Goal: Use online tool/utility: Utilize a website feature to perform a specific function

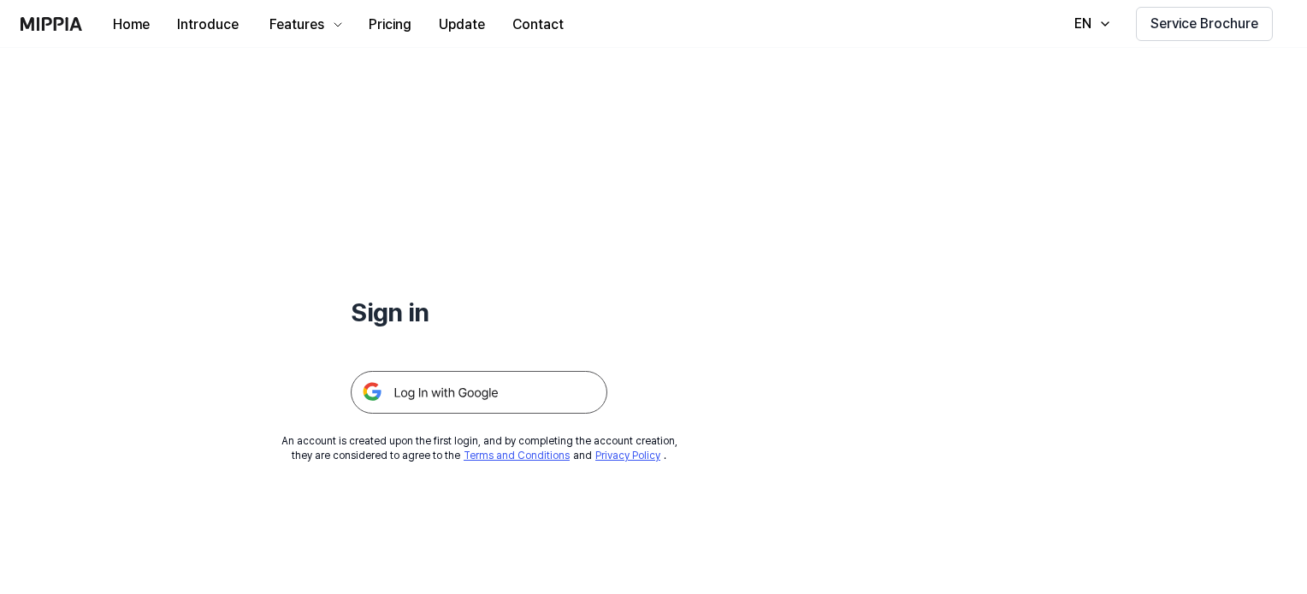
click at [558, 398] on img at bounding box center [479, 392] width 257 height 43
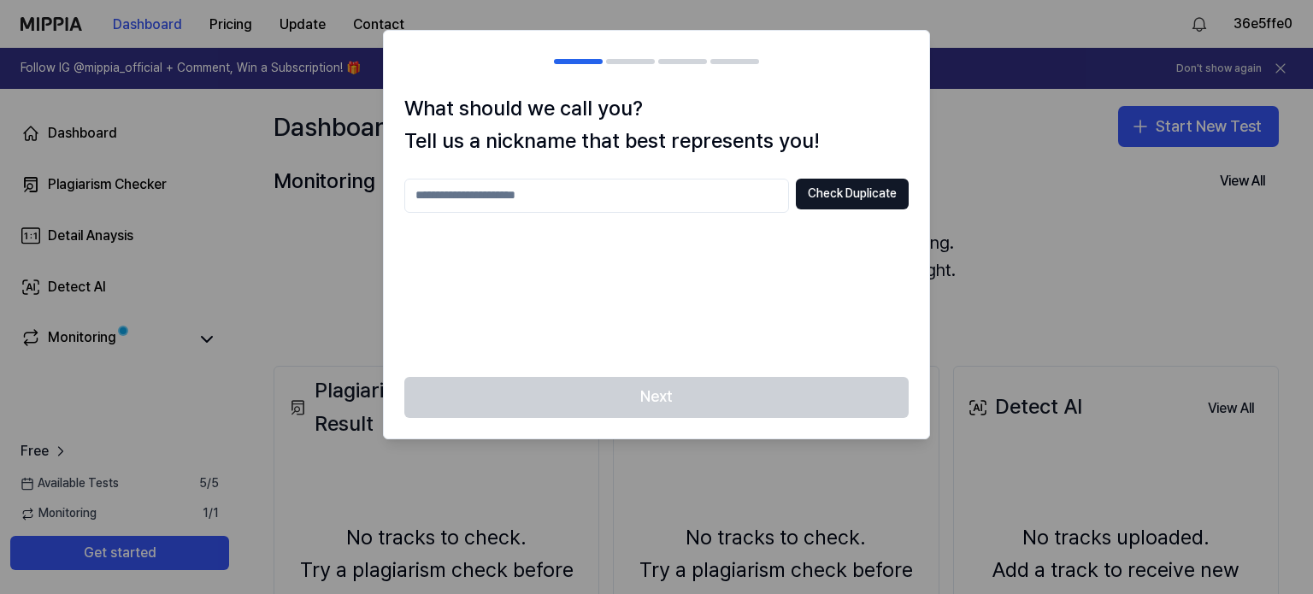
click at [635, 204] on input "text" at bounding box center [596, 196] width 385 height 34
type input "******"
click at [848, 198] on button "Check Duplicate" at bounding box center [852, 194] width 113 height 31
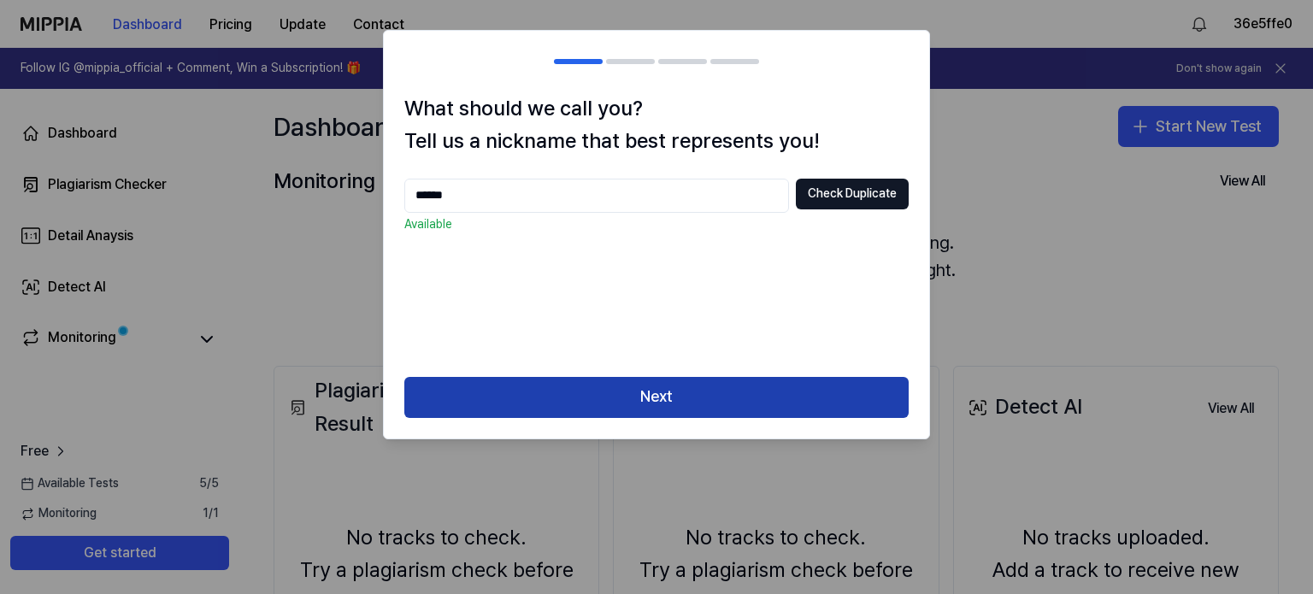
click at [654, 399] on button "Next" at bounding box center [656, 397] width 505 height 41
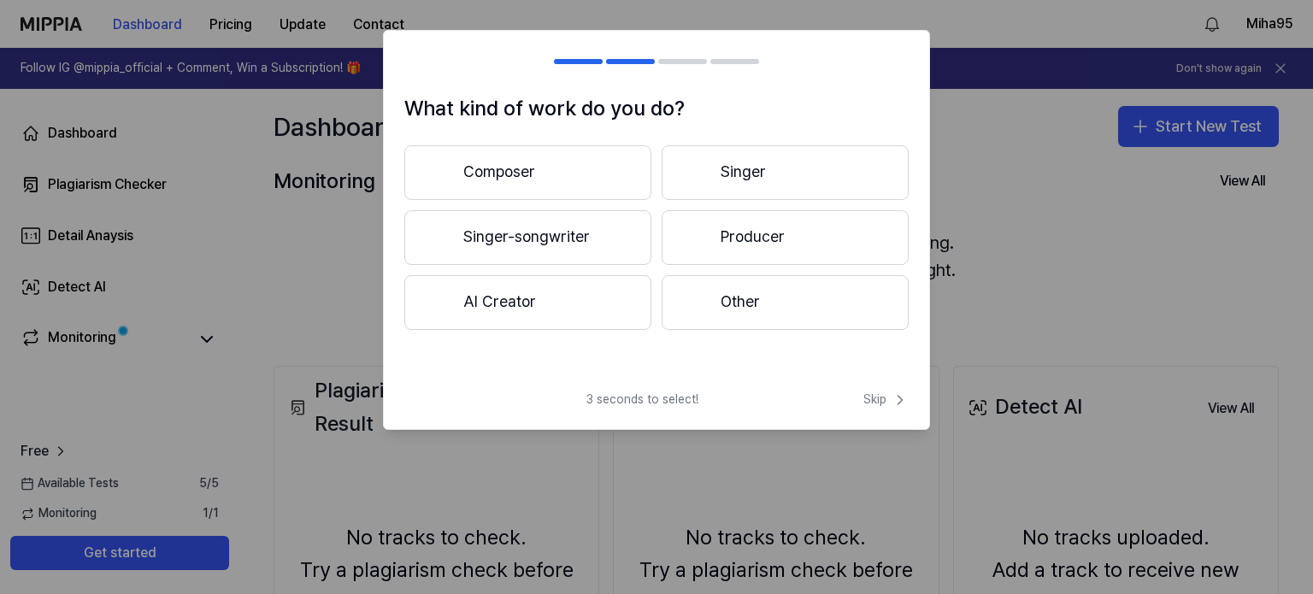
click at [742, 301] on button "Other" at bounding box center [785, 302] width 247 height 55
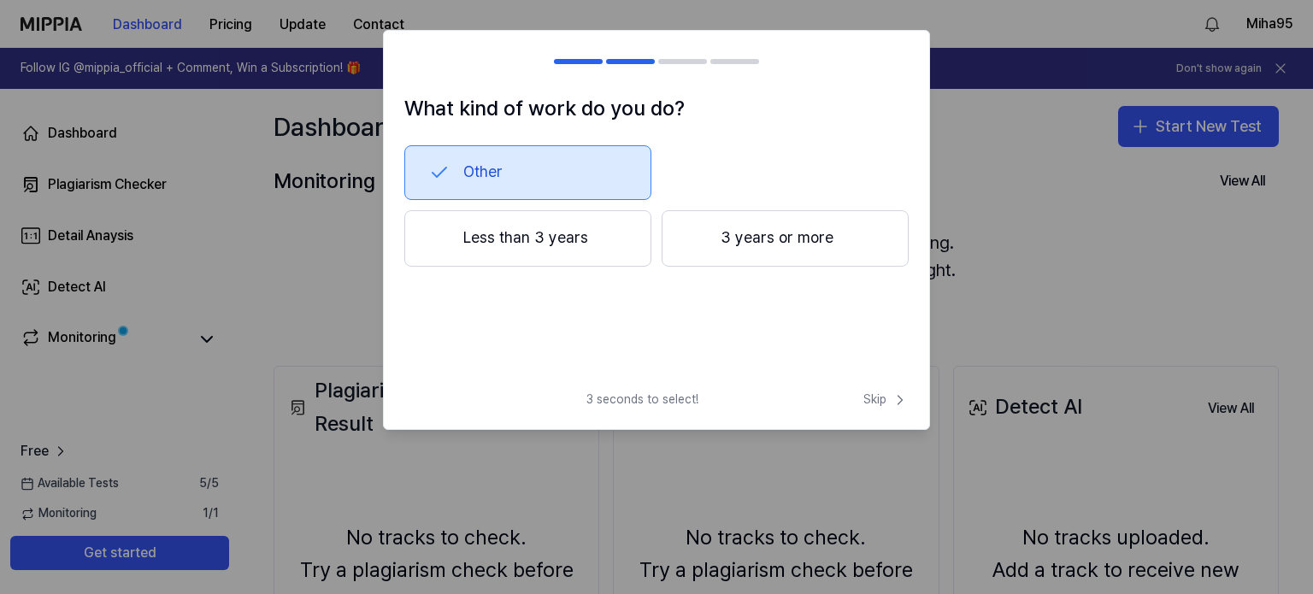
click at [475, 256] on button "Less than 3 years" at bounding box center [527, 238] width 247 height 56
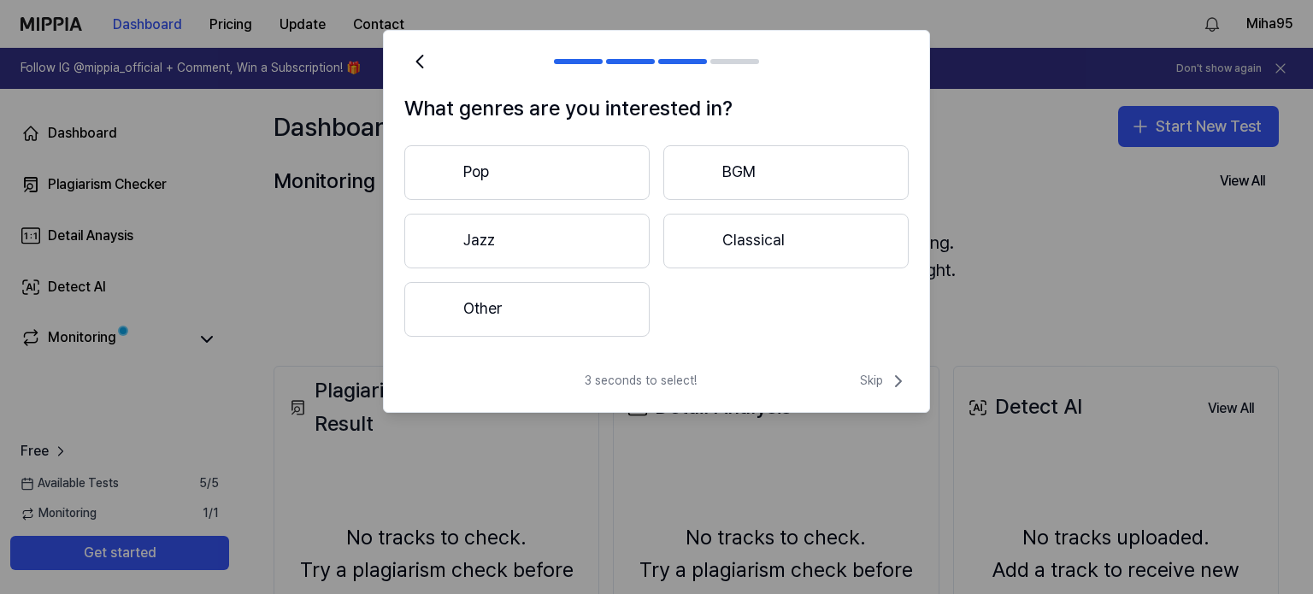
click at [497, 298] on button "Other" at bounding box center [526, 309] width 245 height 55
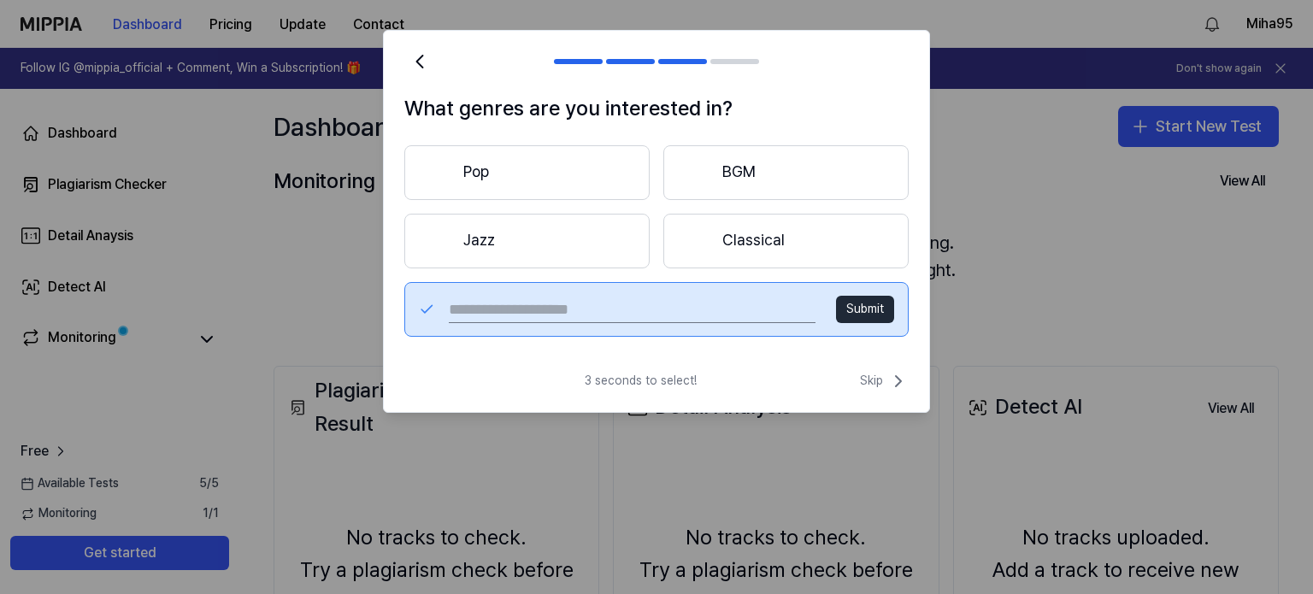
click at [493, 305] on input "text" at bounding box center [632, 309] width 367 height 27
type input "***"
click at [860, 375] on span "Skip" at bounding box center [884, 381] width 49 height 21
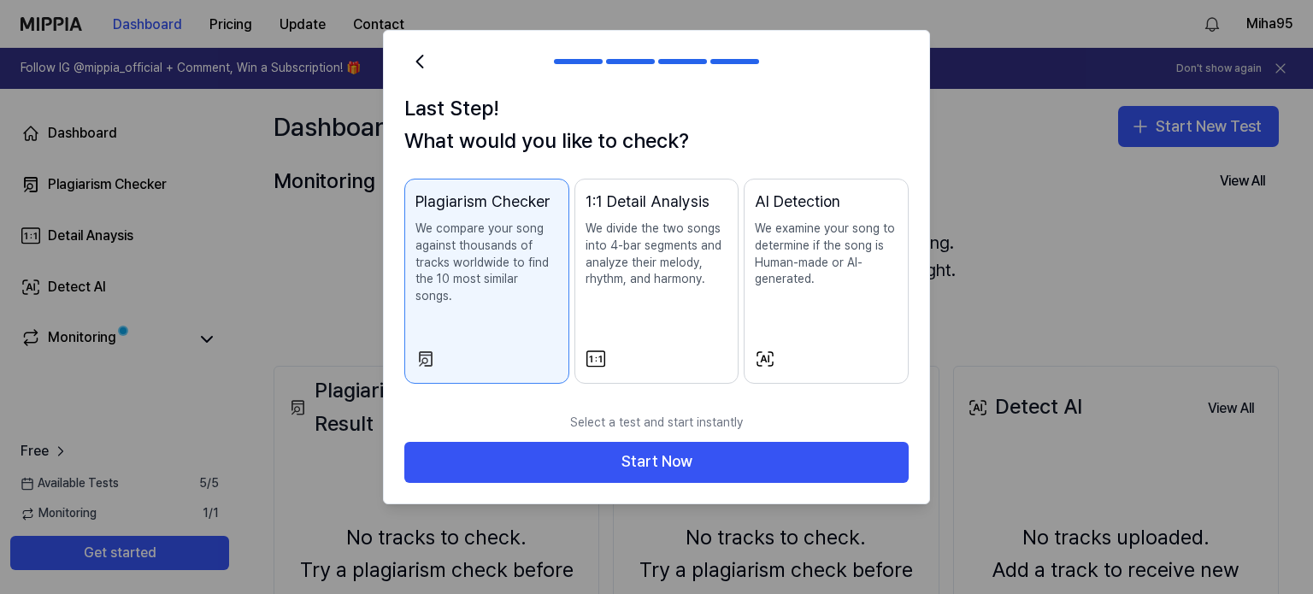
click at [698, 307] on div "1:1 Detail Analysis We divide the two songs into 4-bar segments and analyze the…" at bounding box center [657, 256] width 143 height 133
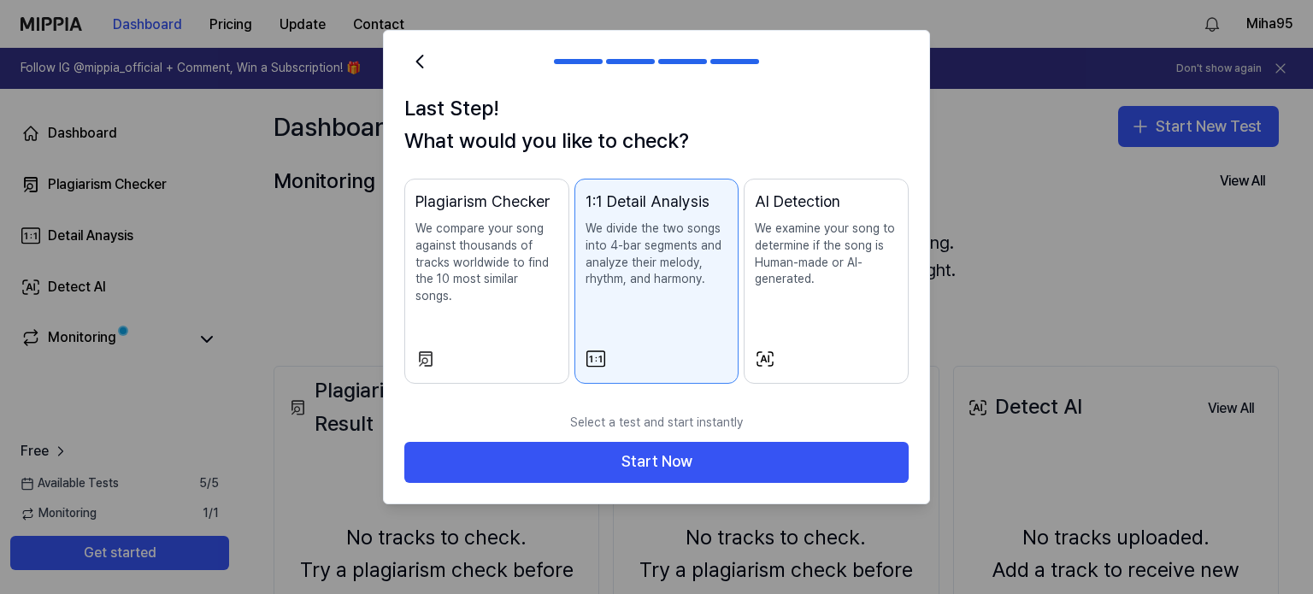
click at [451, 274] on p "We compare your song against thousands of tracks worldwide to find the 10 most …" at bounding box center [487, 263] width 143 height 84
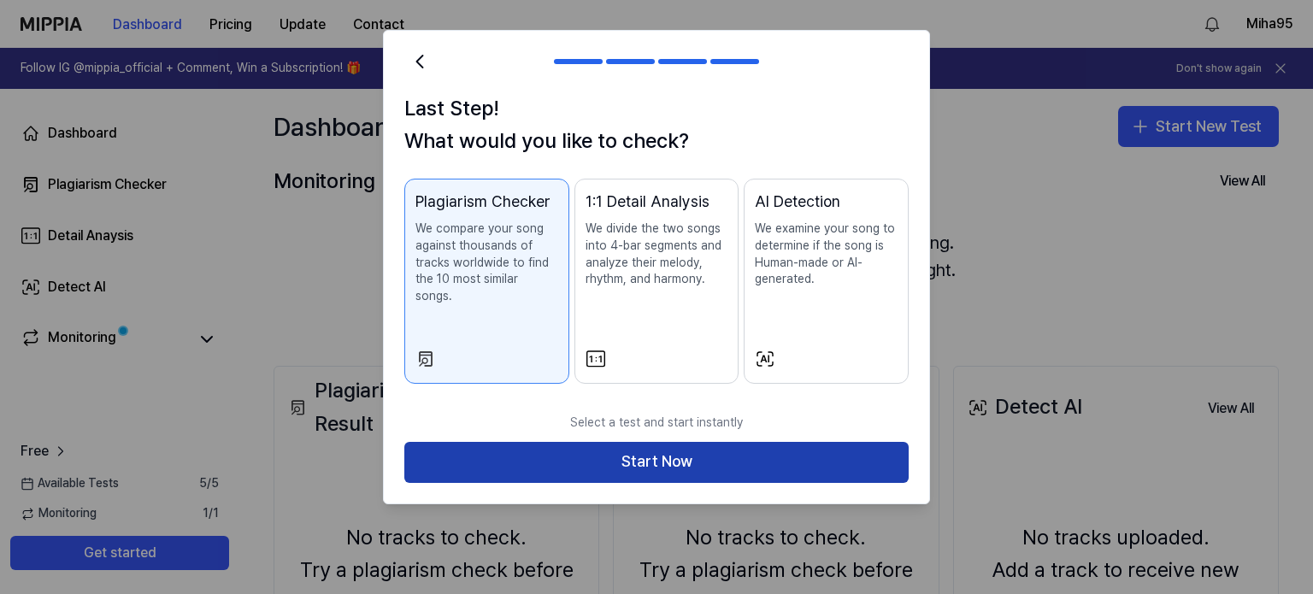
click at [623, 461] on button "Start Now" at bounding box center [656, 462] width 505 height 41
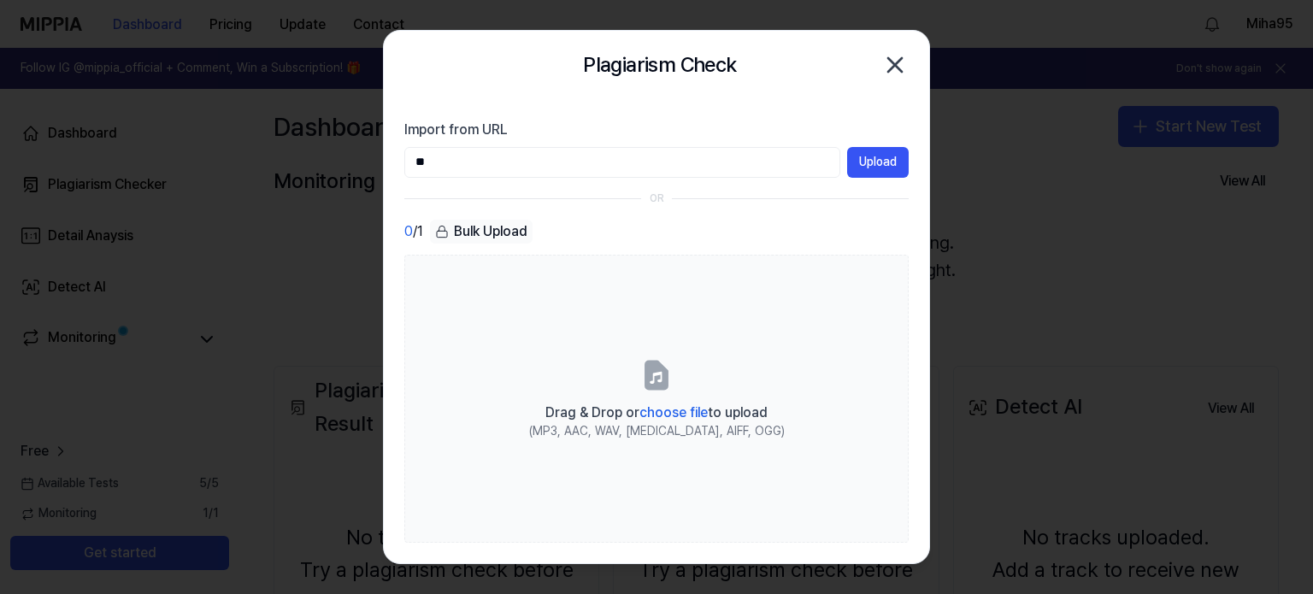
type input "*"
drag, startPoint x: 530, startPoint y: 150, endPoint x: 530, endPoint y: 169, distance: 19.7
click at [530, 167] on input "Import from URL" at bounding box center [622, 162] width 436 height 31
click at [530, 169] on input "Import from URL" at bounding box center [622, 162] width 436 height 31
paste input "**********"
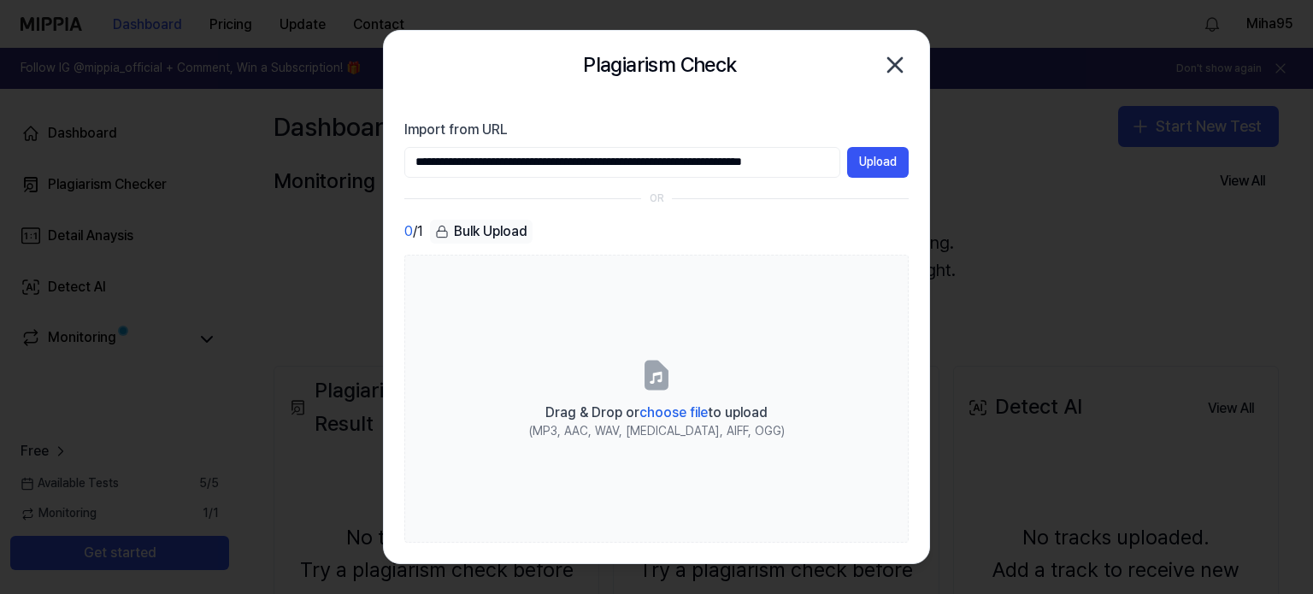
scroll to position [0, 52]
type input "**********"
click at [868, 167] on button "Upload" at bounding box center [878, 162] width 62 height 31
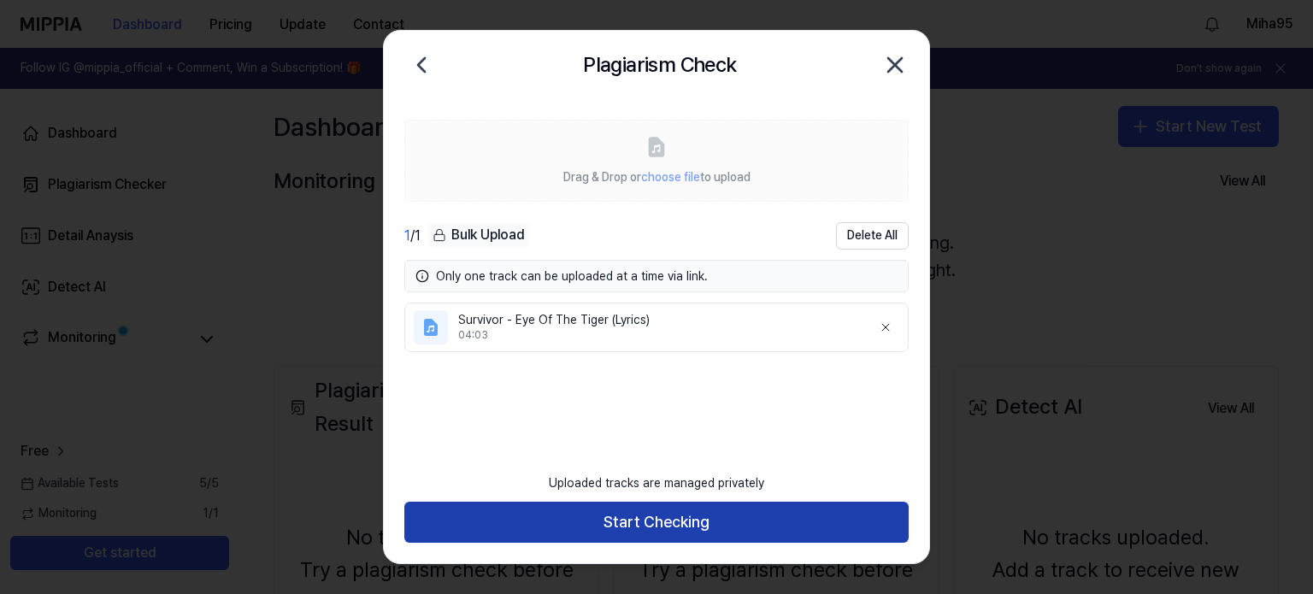
click at [657, 513] on button "Start Checking" at bounding box center [656, 522] width 505 height 41
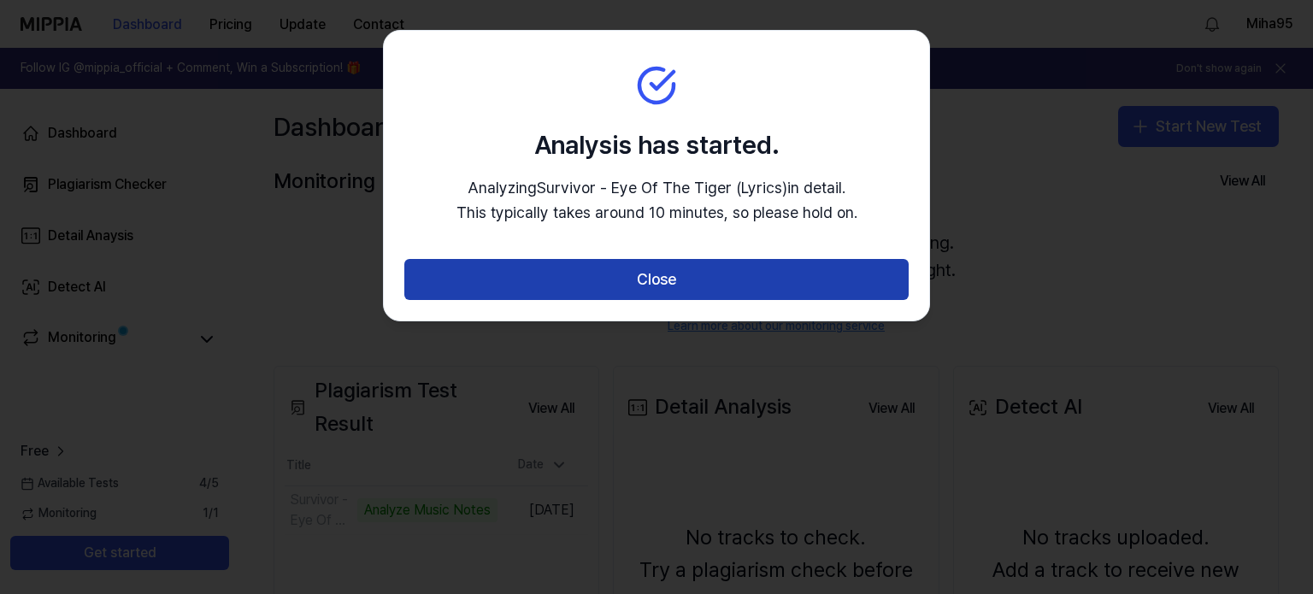
click at [776, 293] on button "Close" at bounding box center [656, 279] width 505 height 41
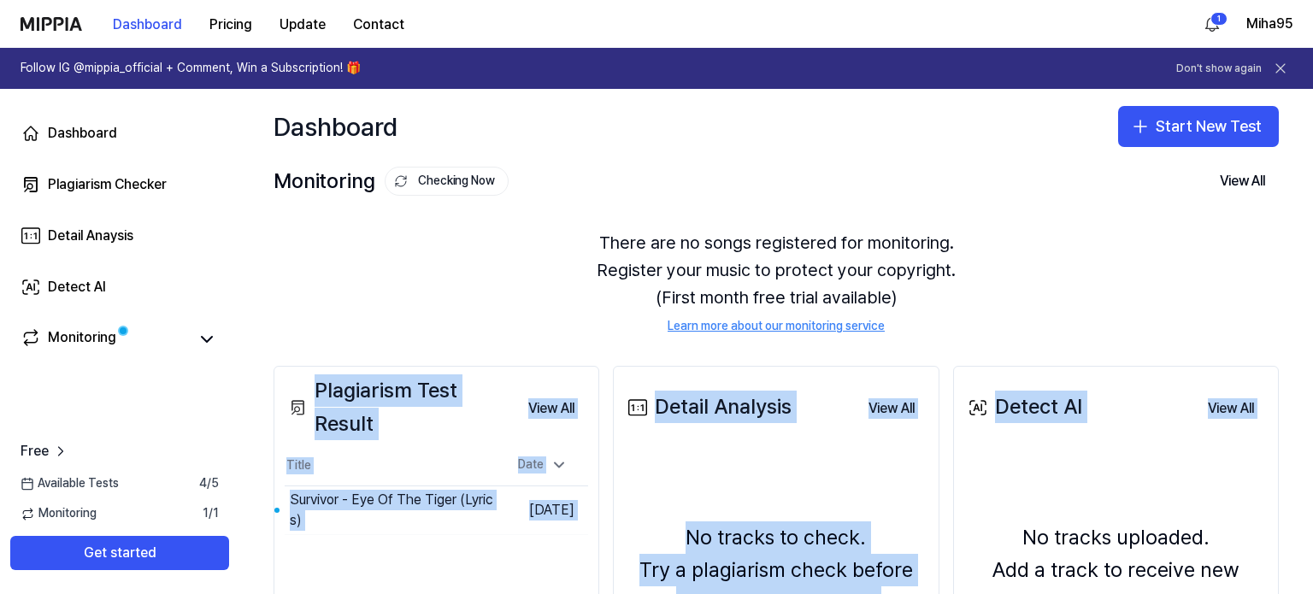
drag, startPoint x: 958, startPoint y: 447, endPoint x: 964, endPoint y: 460, distance: 14.2
click at [964, 460] on div "Dashboard Start New Test Monitoring Checking Now View All Monitoring There are …" at bounding box center [776, 341] width 1074 height 505
click at [945, 316] on div "There are no songs registered for monitoring. Register your music to protect yo…" at bounding box center [777, 282] width 1006 height 147
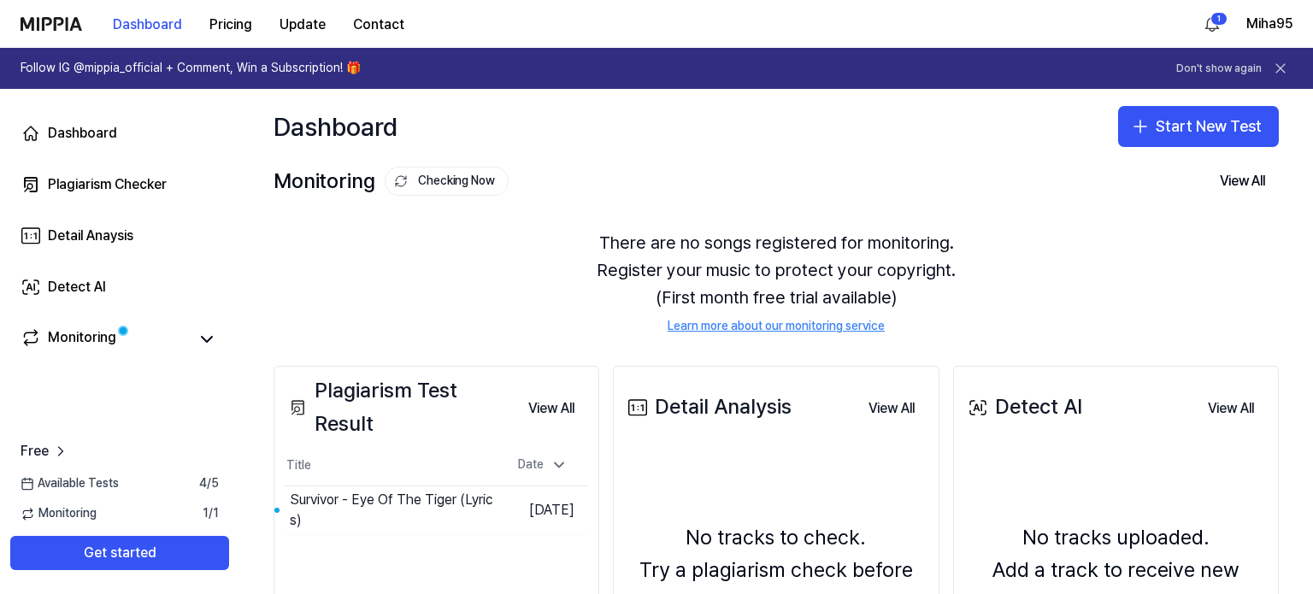
click at [847, 163] on div "Dashboard Start New Test" at bounding box center [776, 126] width 1074 height 75
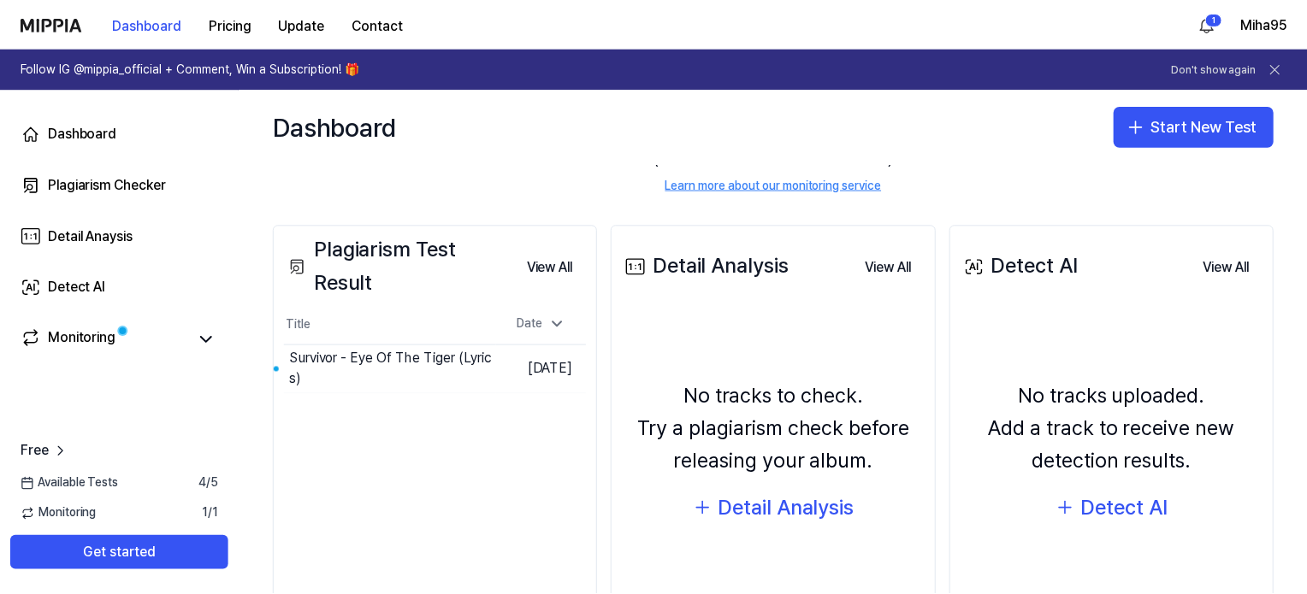
scroll to position [171, 0]
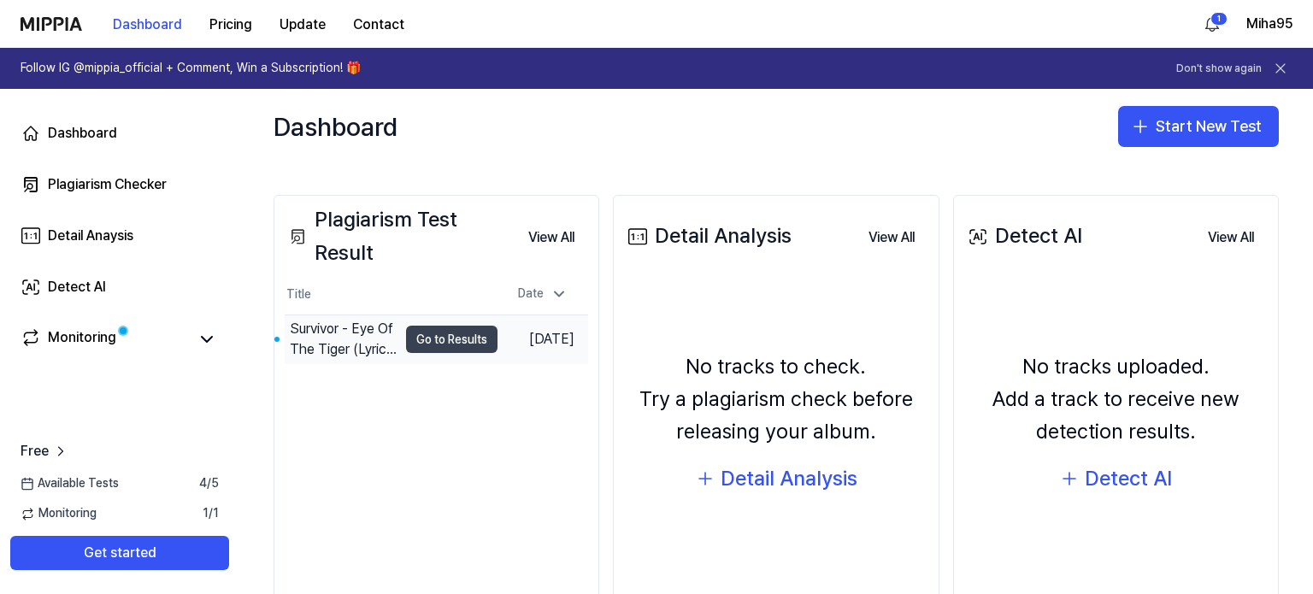
click at [406, 350] on button "Go to Results" at bounding box center [451, 339] width 91 height 27
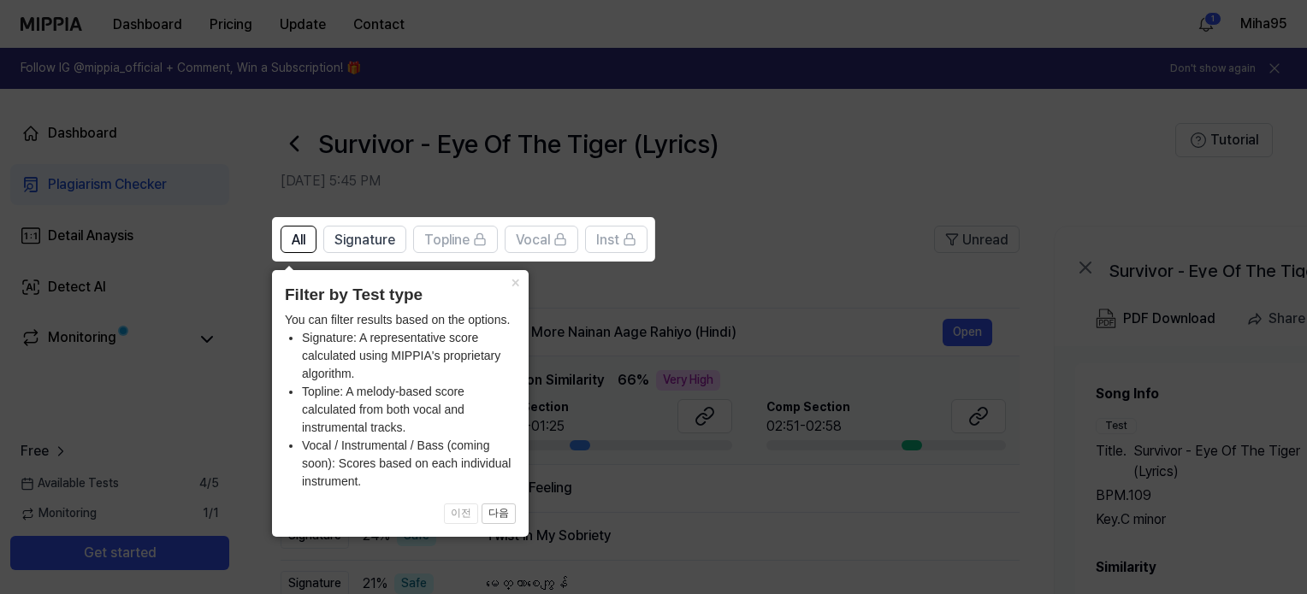
click at [728, 267] on icon at bounding box center [656, 297] width 1313 height 594
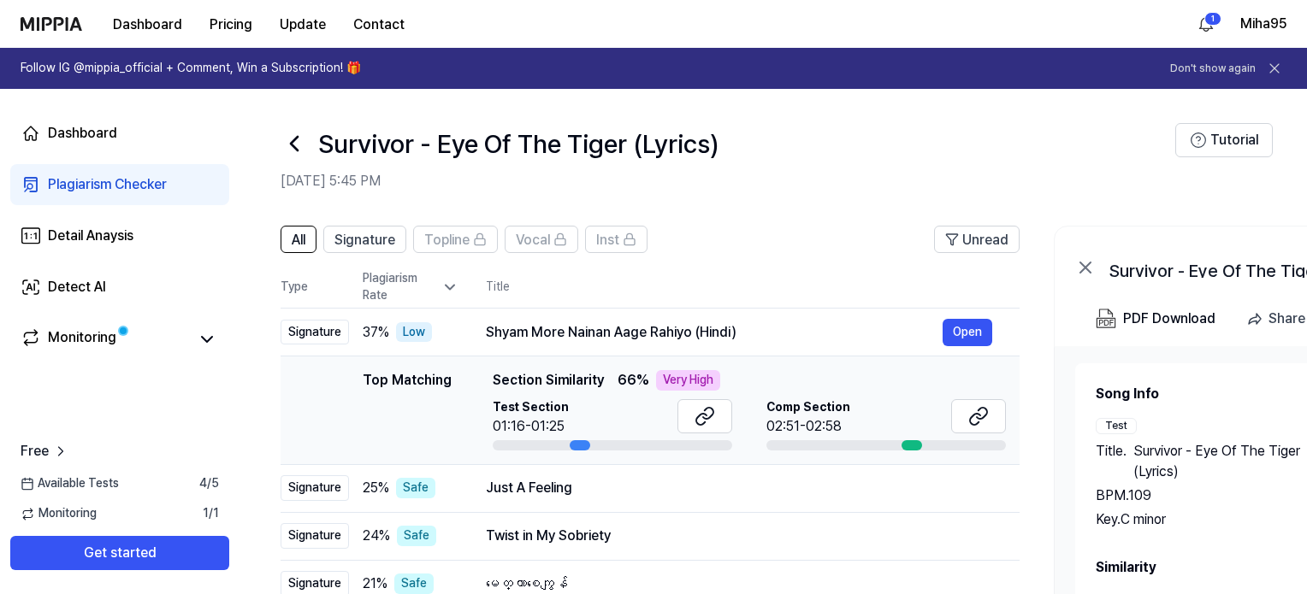
click at [571, 440] on div at bounding box center [580, 445] width 21 height 10
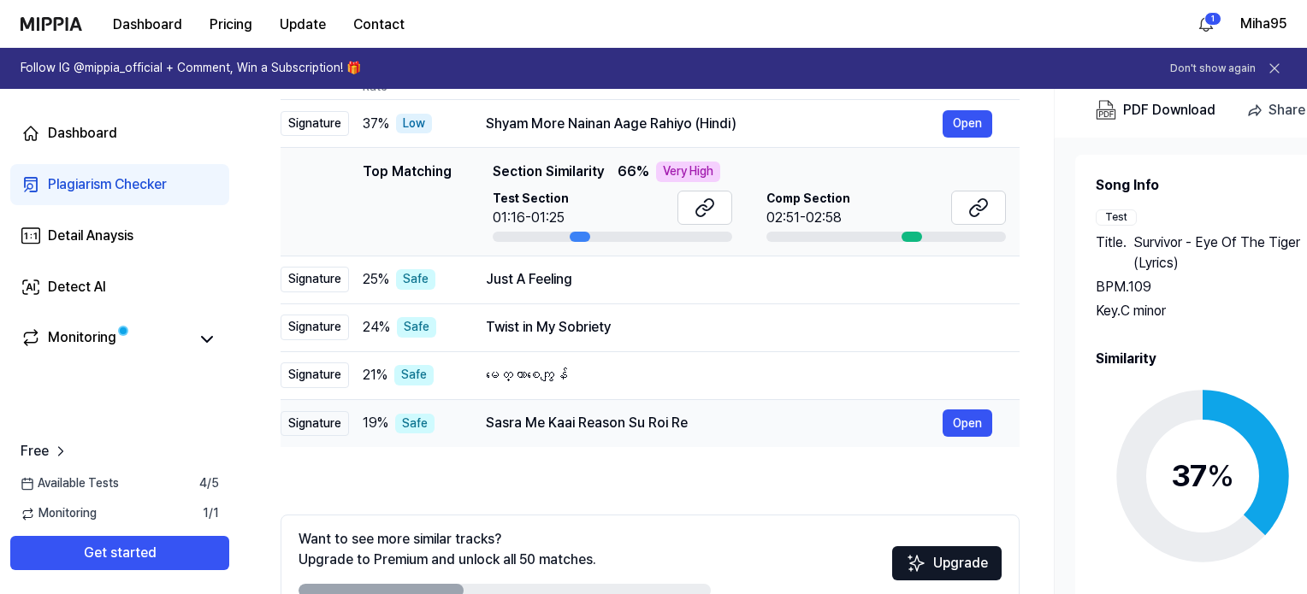
scroll to position [308, 0]
